Goal: Task Accomplishment & Management: Use online tool/utility

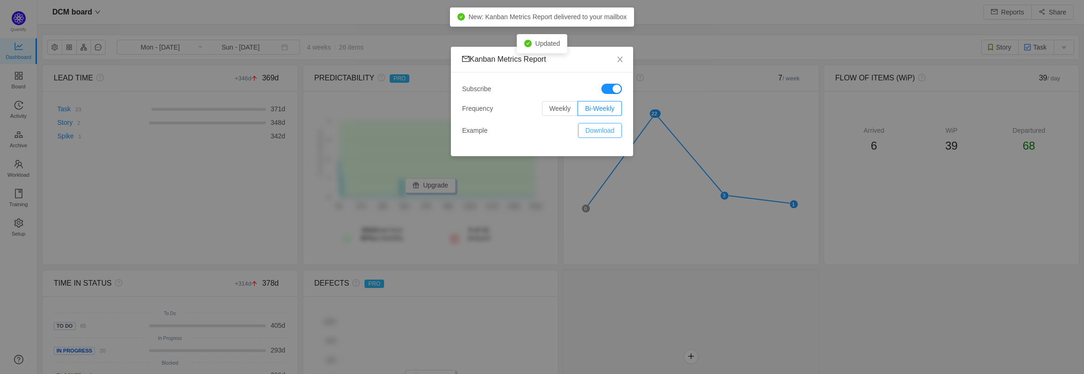
scroll to position [358, 1023]
click at [610, 89] on button "button" at bounding box center [612, 89] width 21 height 10
click at [621, 57] on icon "icon: close" at bounding box center [620, 59] width 7 height 7
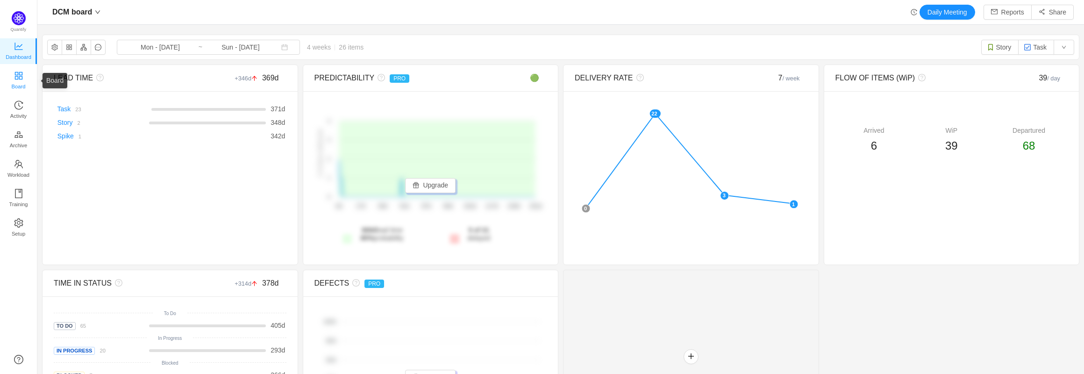
click at [19, 82] on span "Board" at bounding box center [19, 86] width 14 height 19
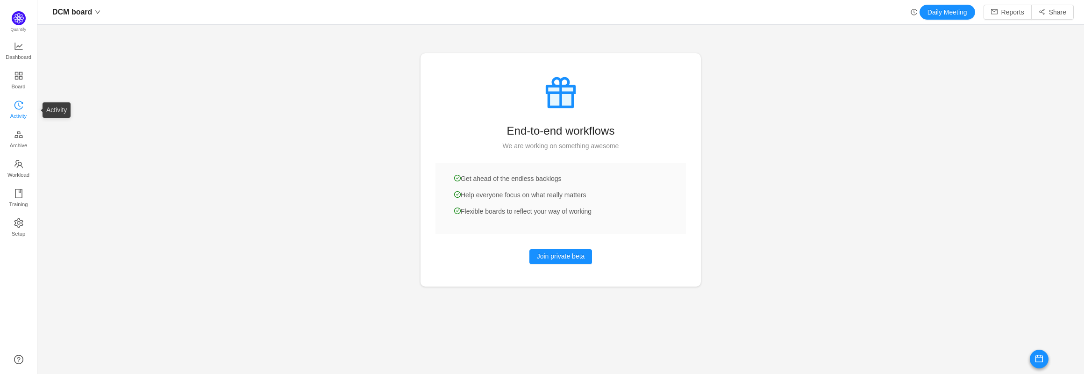
click at [22, 115] on span "Activity" at bounding box center [18, 116] width 16 height 19
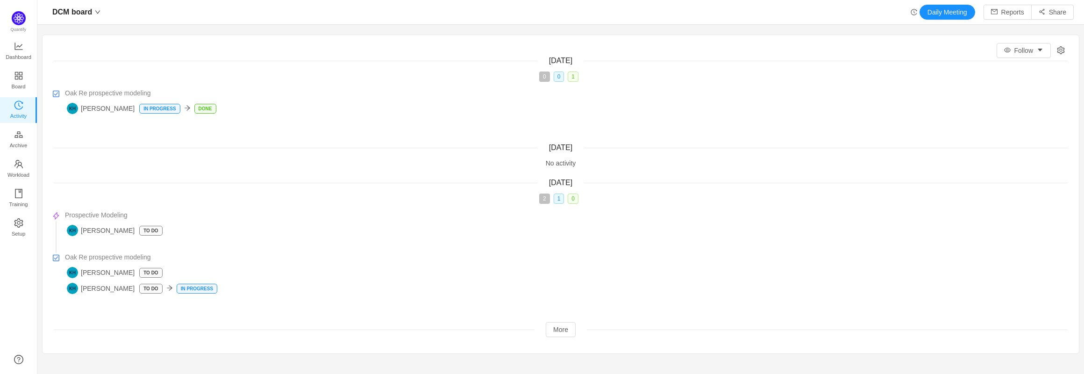
click at [1057, 50] on icon "icon: setting" at bounding box center [1061, 50] width 8 height 8
click at [1003, 11] on button "Reports" at bounding box center [1008, 12] width 48 height 15
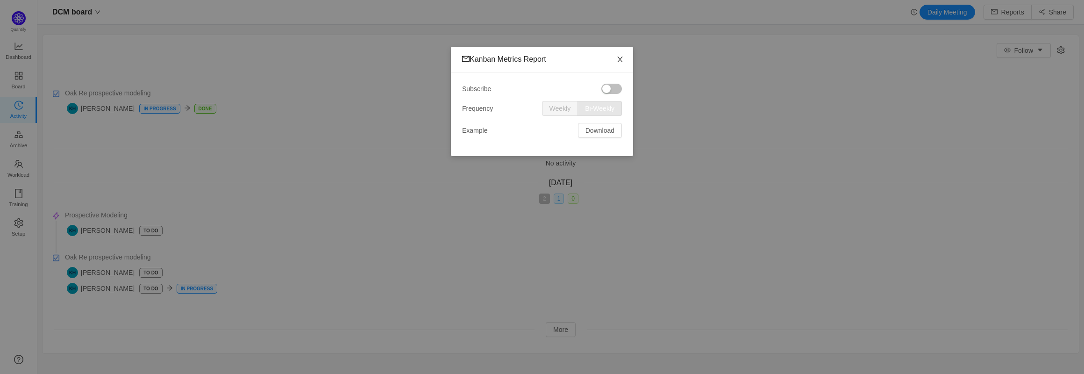
click at [624, 60] on span "Close" at bounding box center [620, 60] width 26 height 26
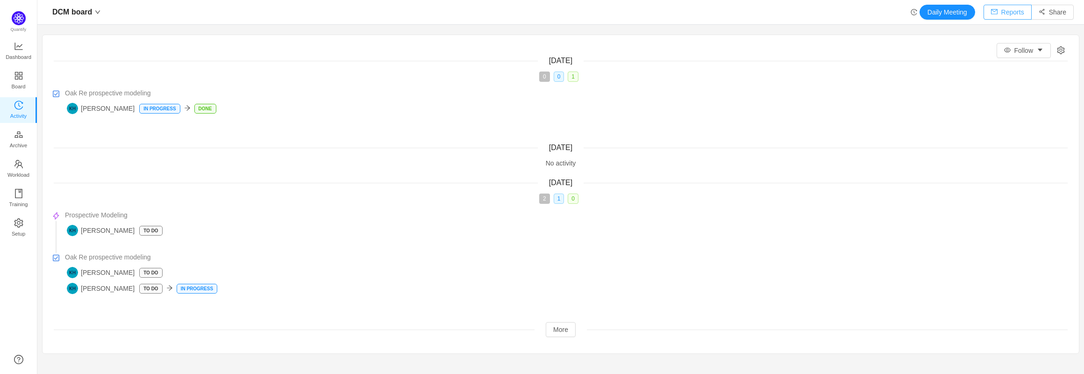
click at [1005, 17] on button "Reports" at bounding box center [1008, 12] width 48 height 15
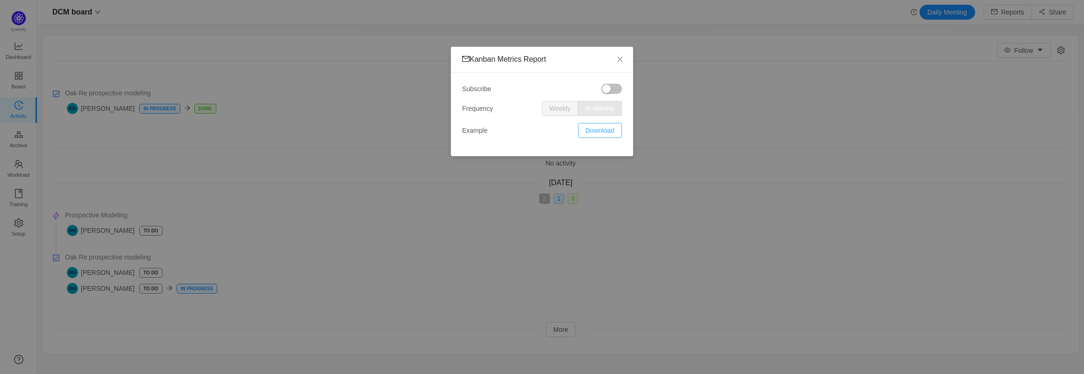
click at [607, 133] on button "Download" at bounding box center [600, 130] width 44 height 15
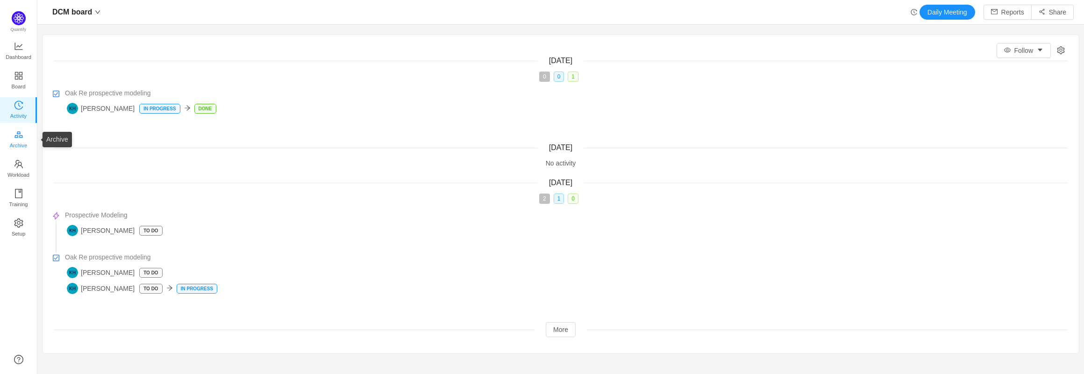
click at [22, 141] on span "Archive" at bounding box center [18, 145] width 17 height 19
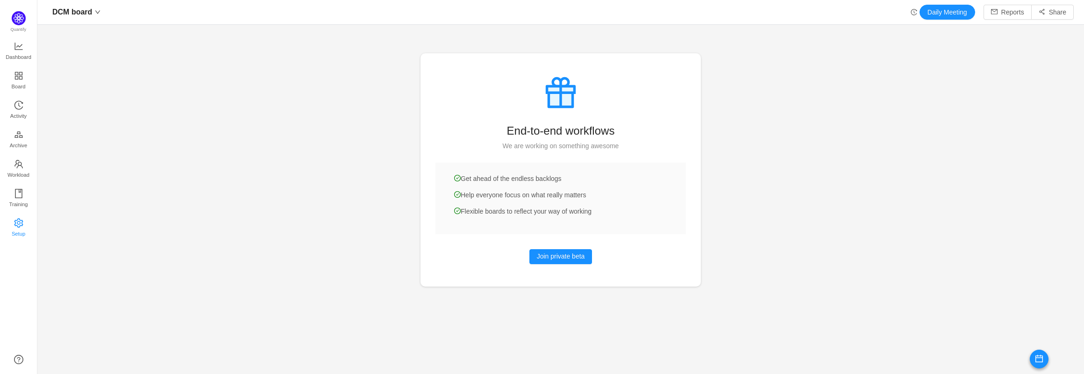
click at [18, 224] on span "Setup" at bounding box center [19, 233] width 14 height 19
